Goal: Check status: Check status

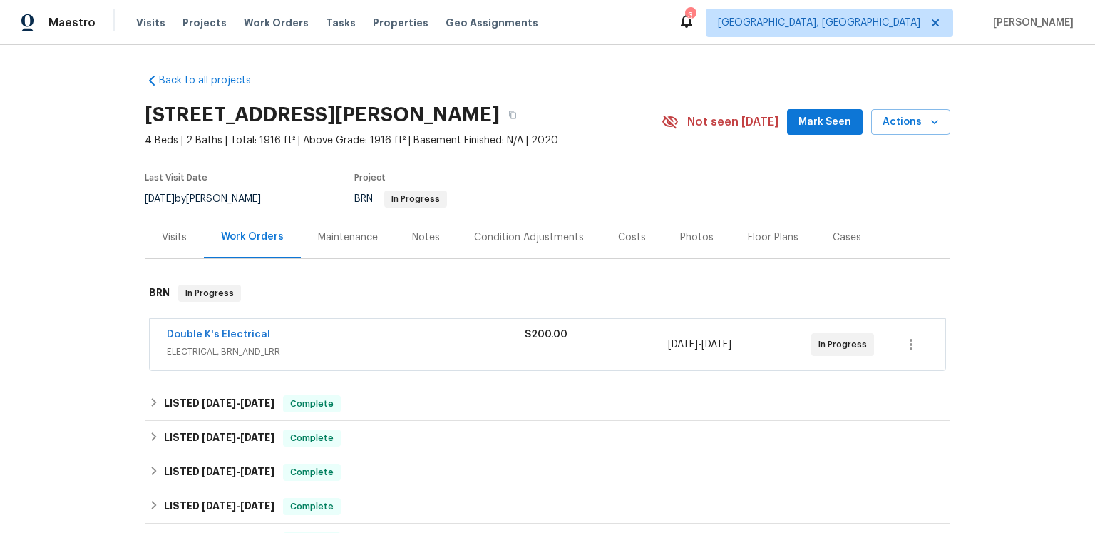
scroll to position [22, 0]
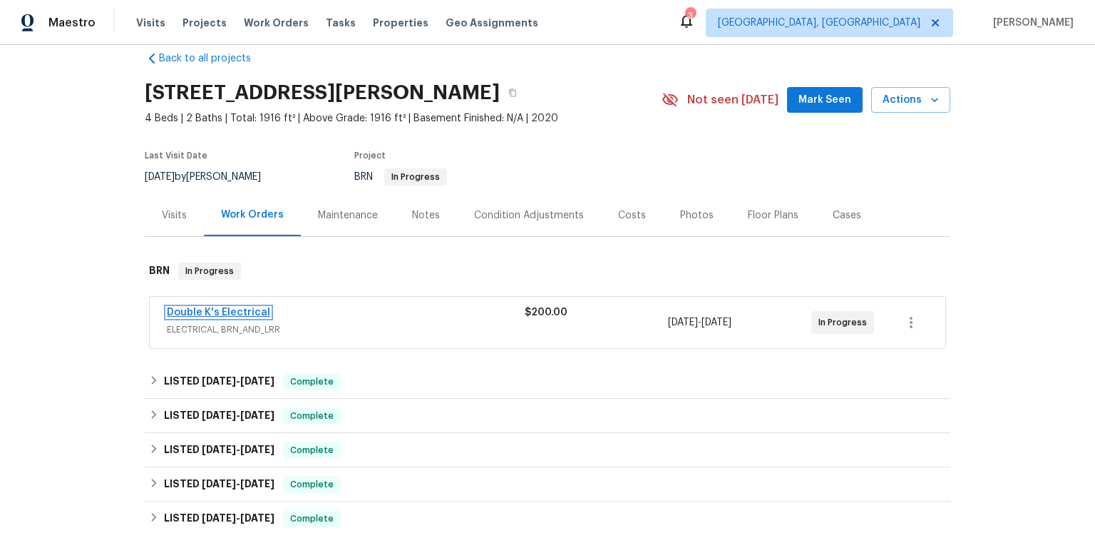
click at [236, 317] on link "Double K's Electrical" at bounding box center [218, 312] width 103 height 10
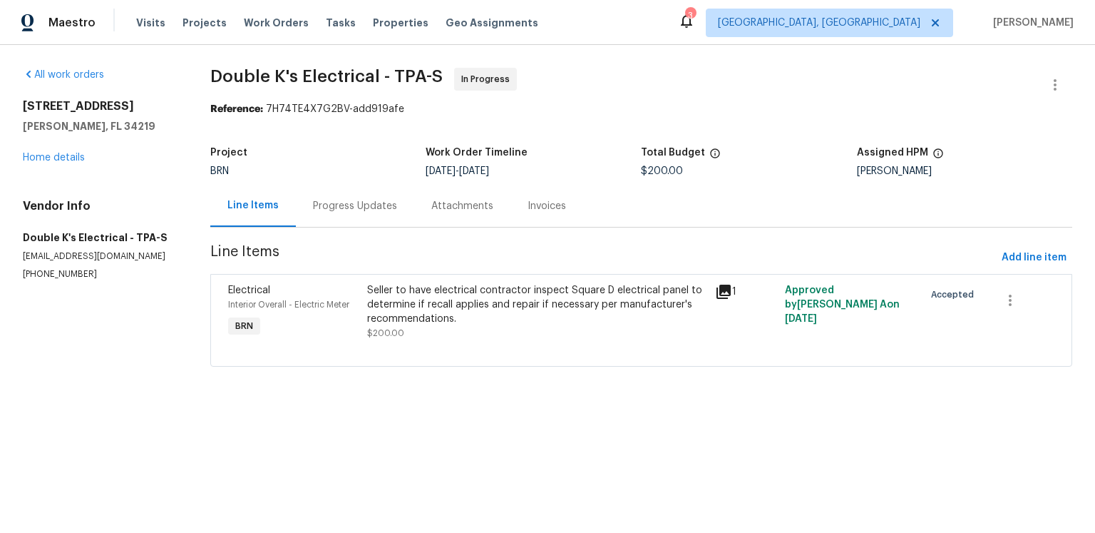
click at [403, 227] on div "Progress Updates" at bounding box center [355, 206] width 118 height 42
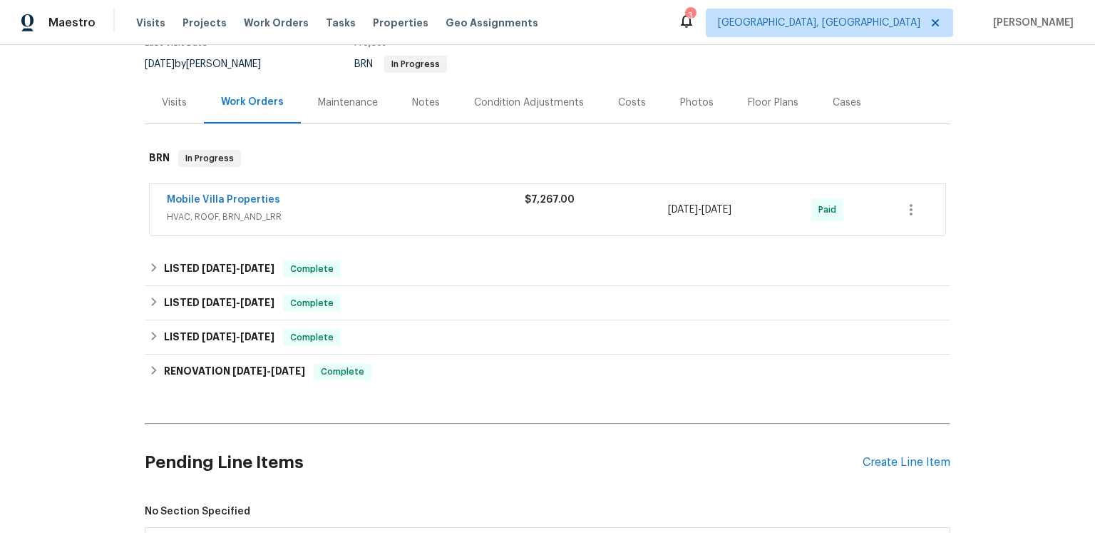
scroll to position [213, 0]
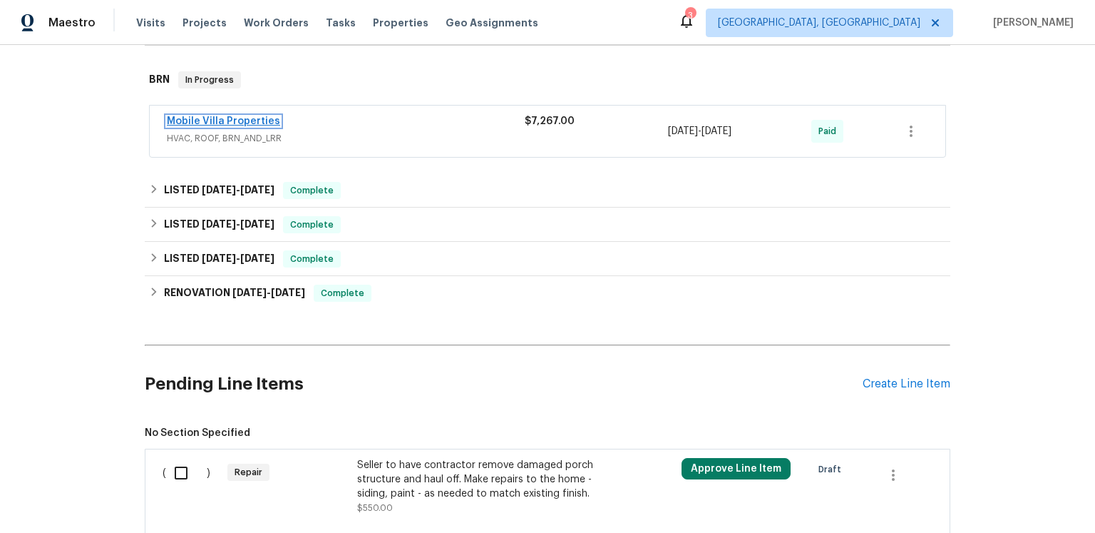
click at [280, 126] on link "Mobile Villa Properties" at bounding box center [223, 121] width 113 height 10
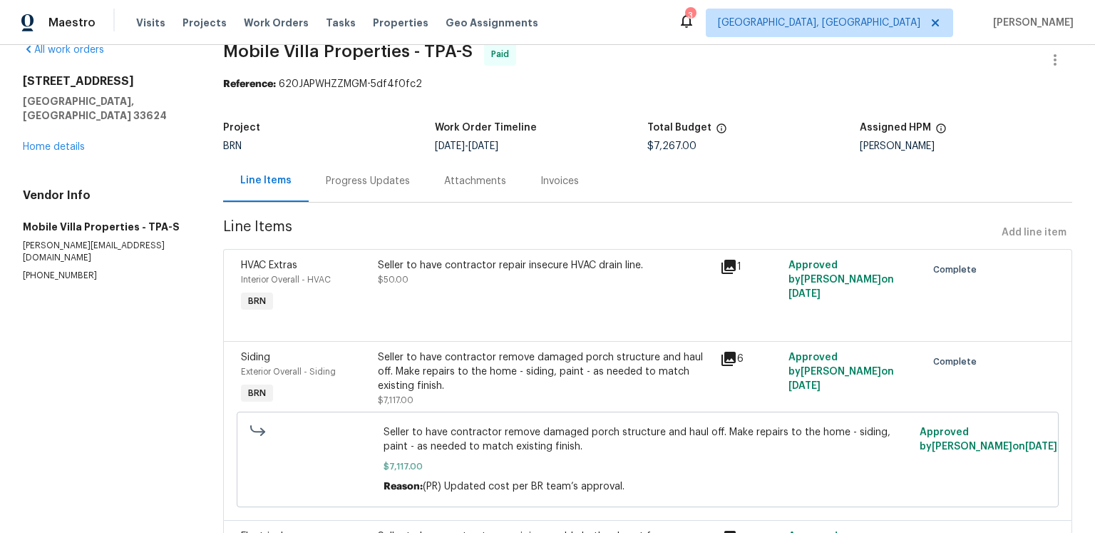
scroll to position [98, 0]
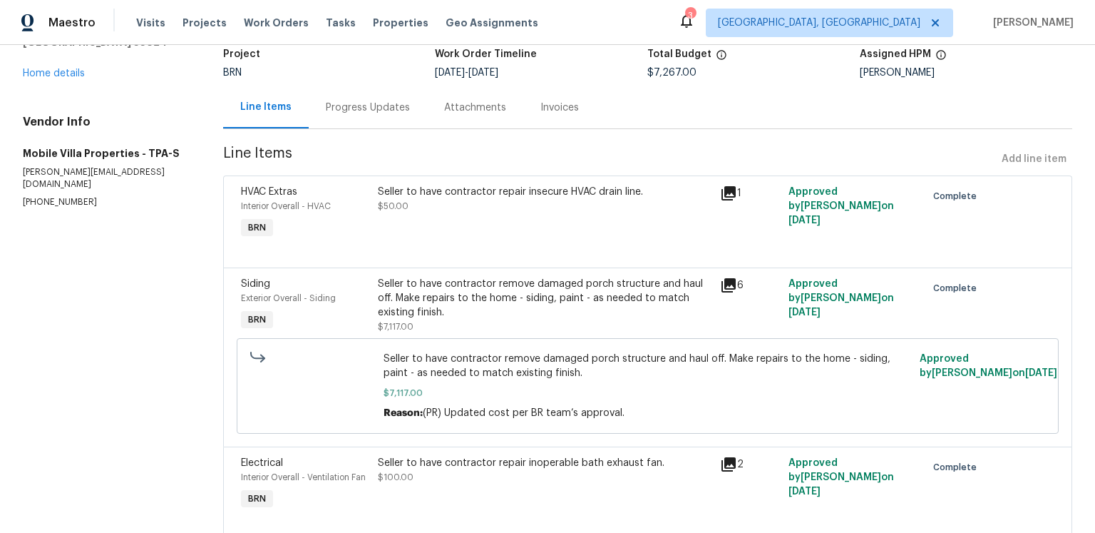
click at [724, 200] on icon at bounding box center [728, 193] width 14 height 14
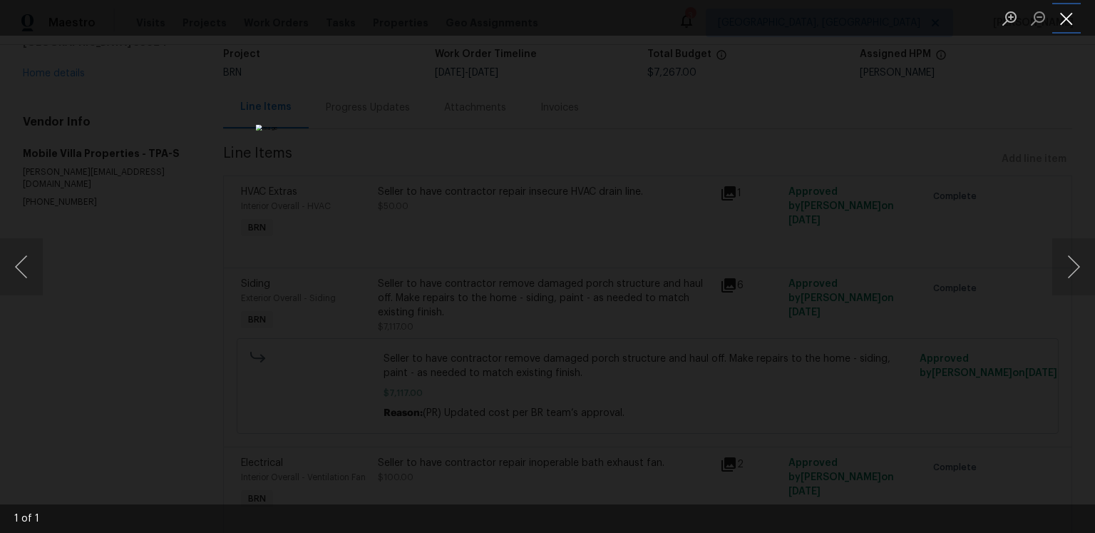
click at [1070, 19] on button "Close lightbox" at bounding box center [1066, 18] width 29 height 25
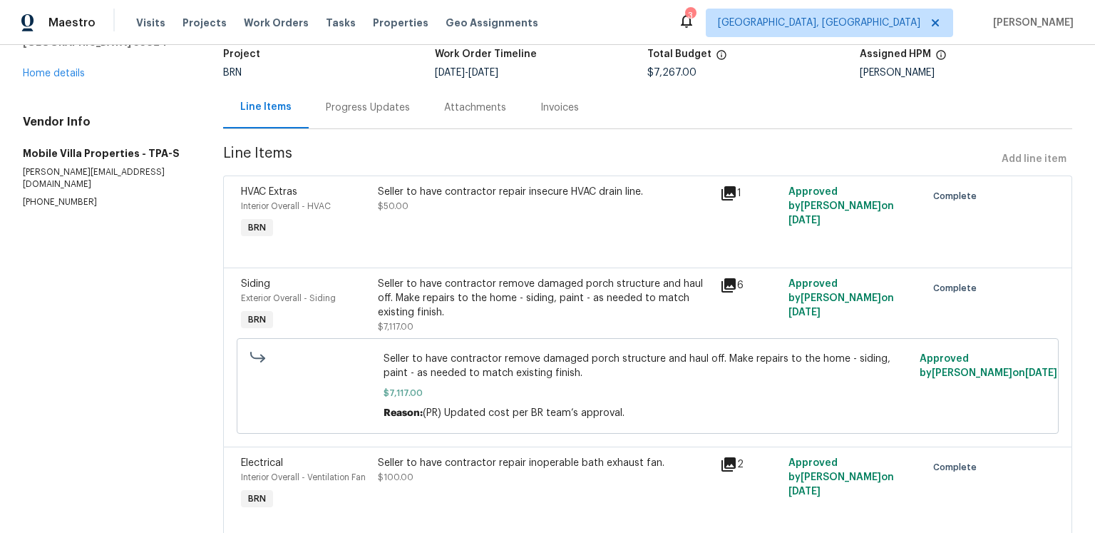
scroll to position [0, 0]
